Goal: Task Accomplishment & Management: Manage account settings

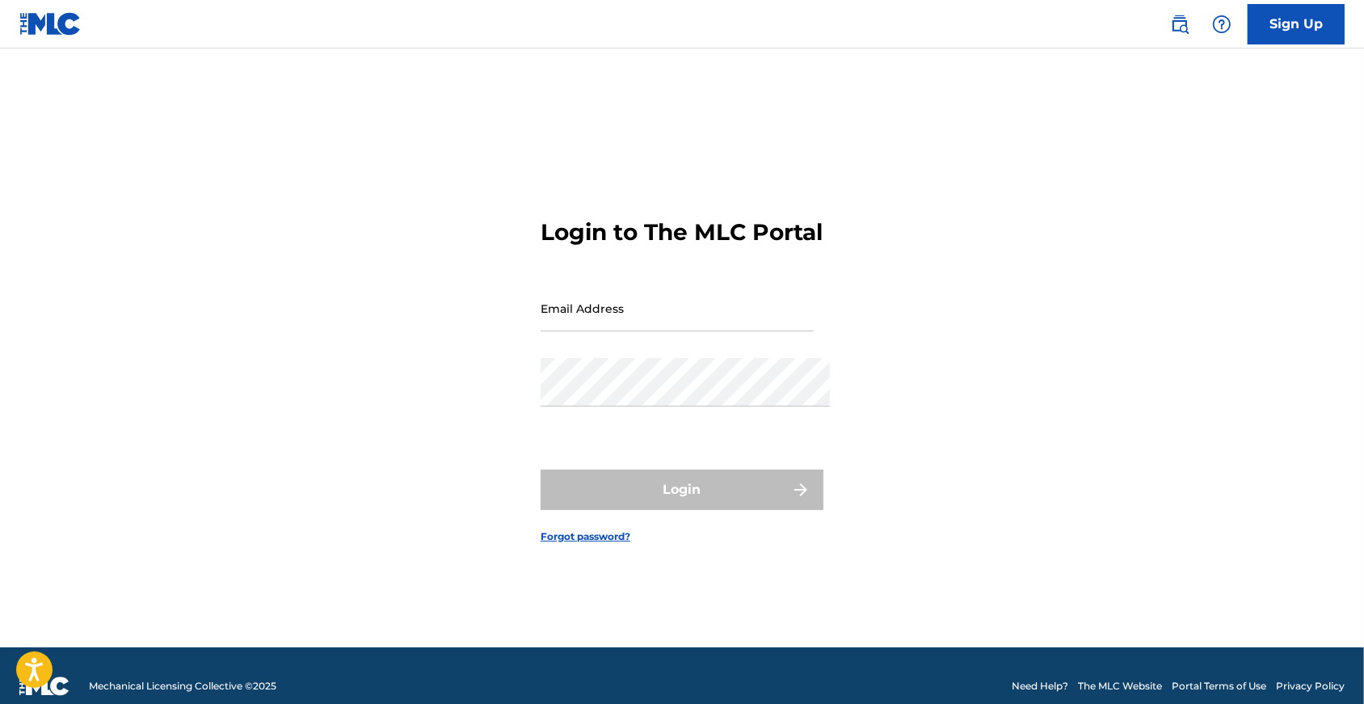
click at [664, 310] on input "Email Address" at bounding box center [677, 308] width 273 height 46
type input "[EMAIL_ADDRESS][DOMAIN_NAME]"
click at [682, 497] on button "Login" at bounding box center [682, 490] width 283 height 40
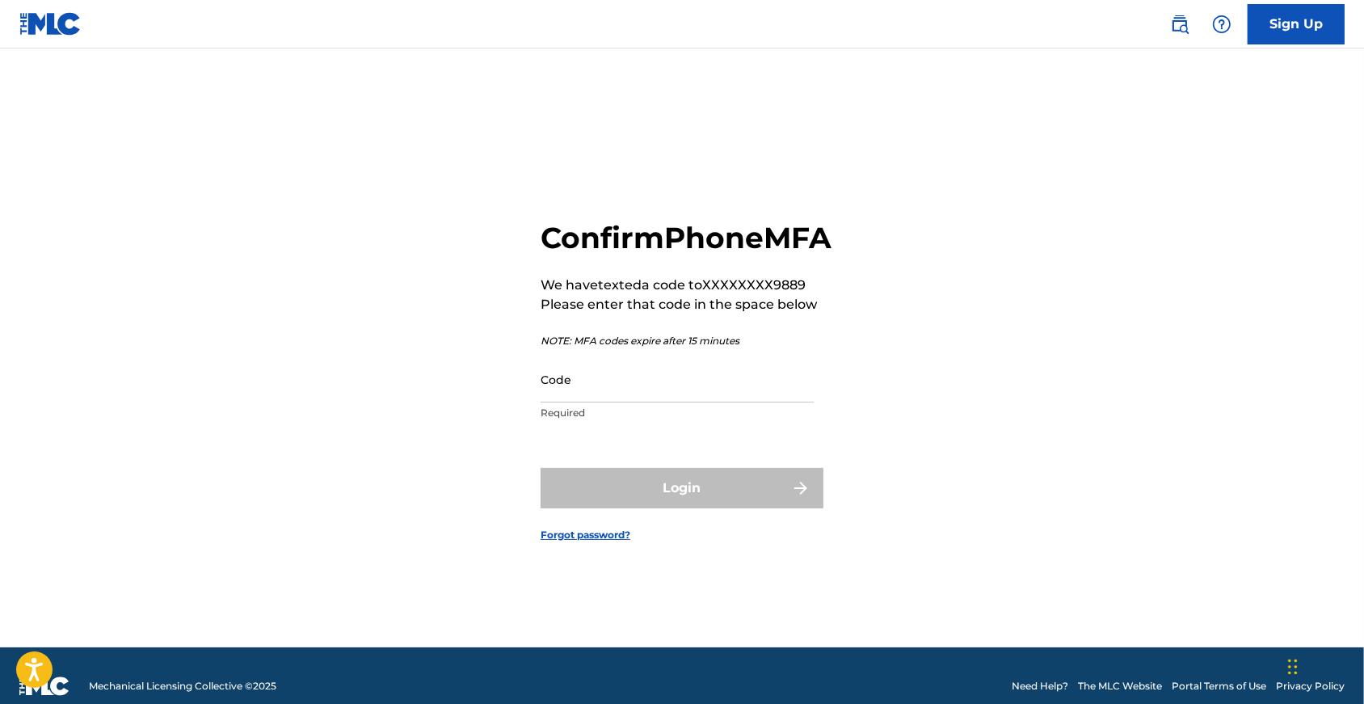
click at [618, 403] on input "Code" at bounding box center [677, 379] width 273 height 46
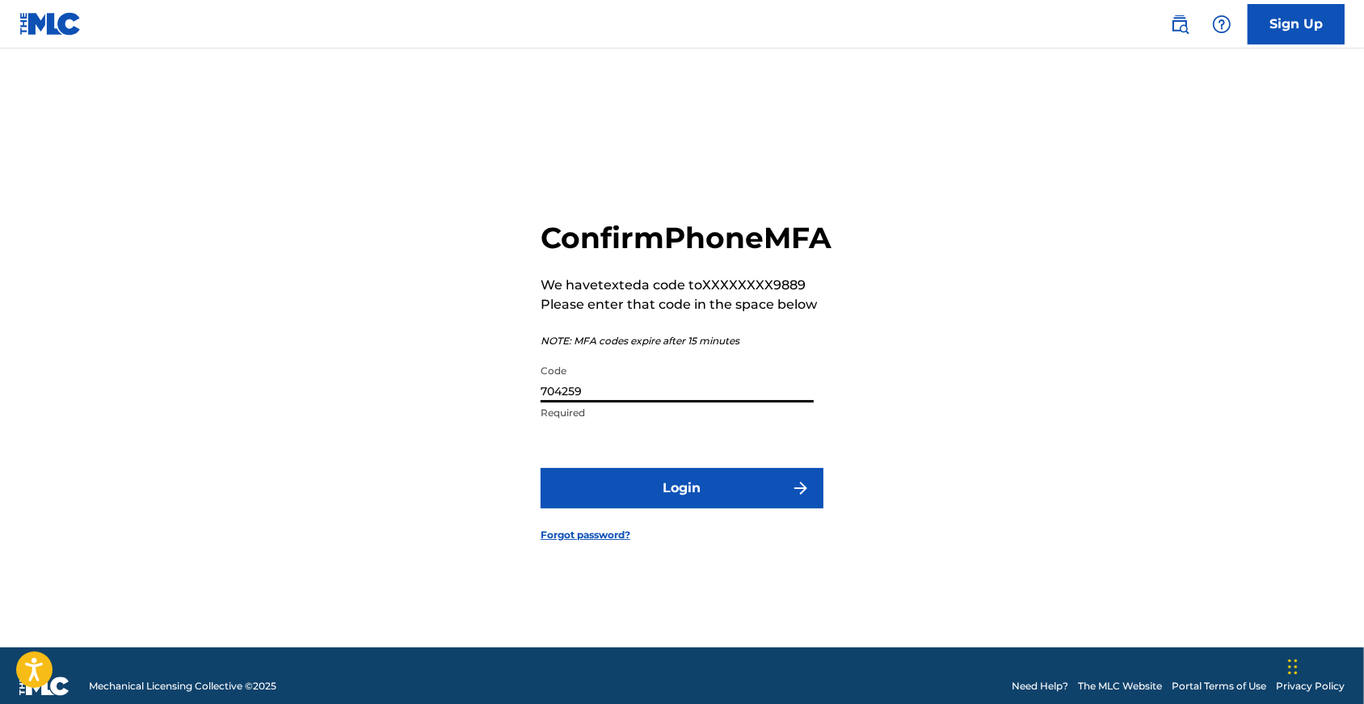
type input "704259"
click at [682, 508] on button "Login" at bounding box center [682, 488] width 283 height 40
